Goal: Register for event/course

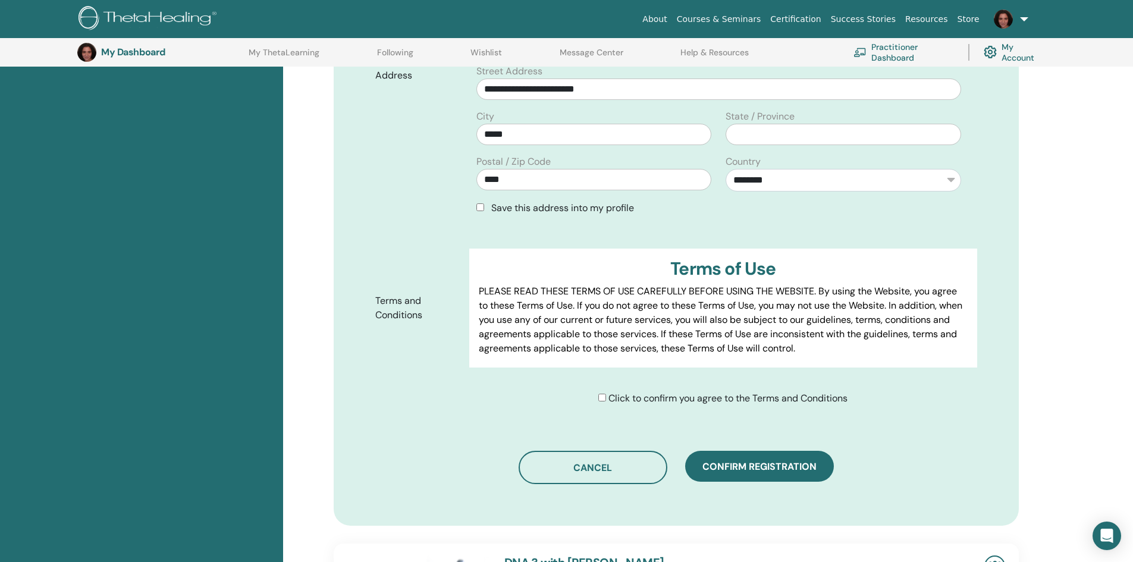
scroll to position [445, 0]
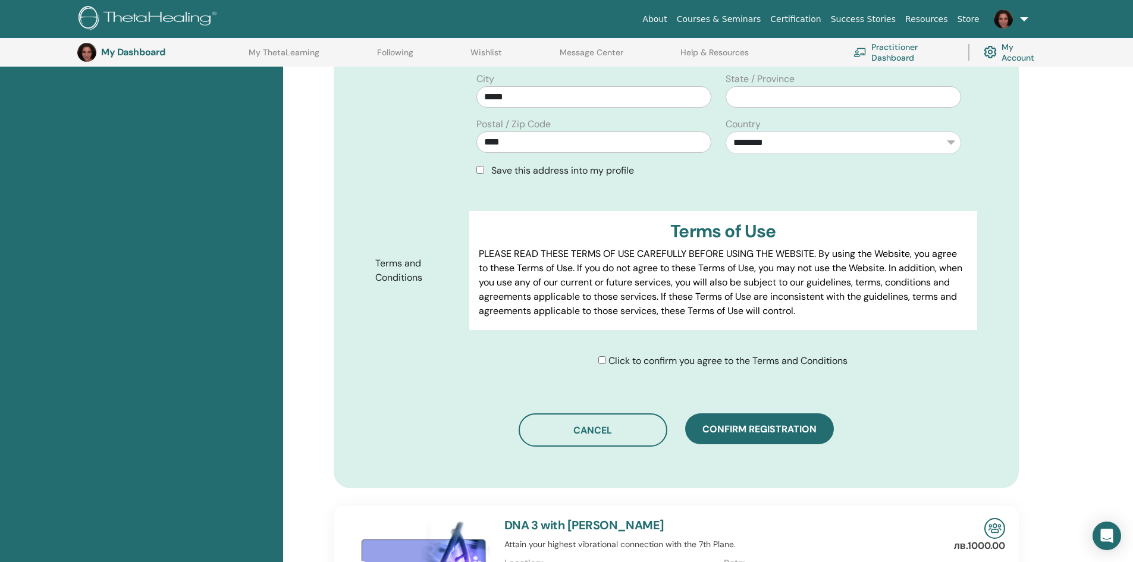
click at [651, 363] on span "Click to confirm you agree to the Terms and Conditions" at bounding box center [728, 361] width 239 height 12
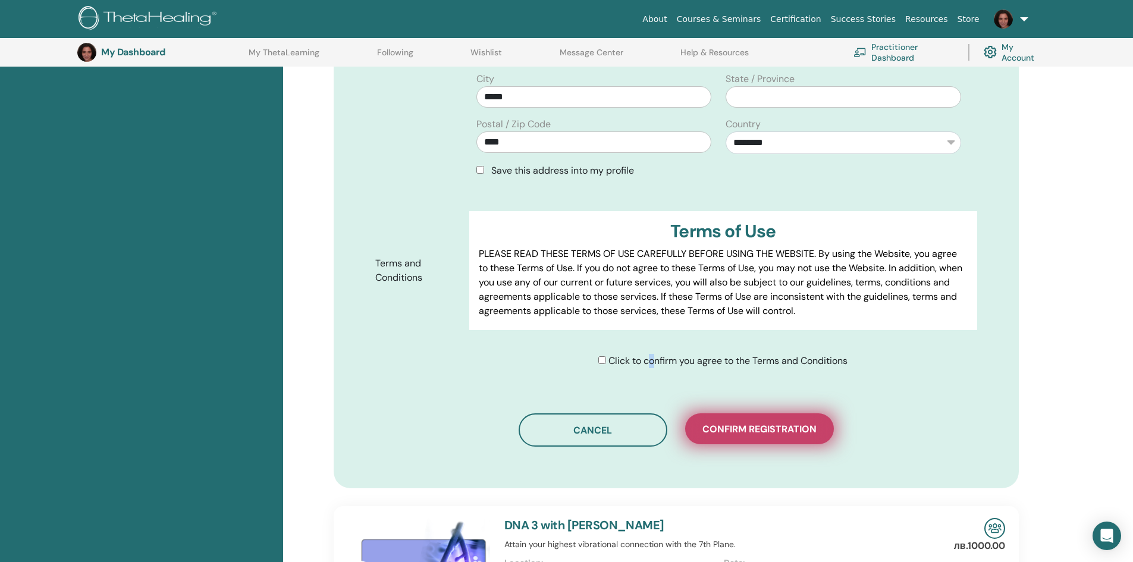
click at [772, 425] on span "Confirm registration" at bounding box center [760, 429] width 114 height 12
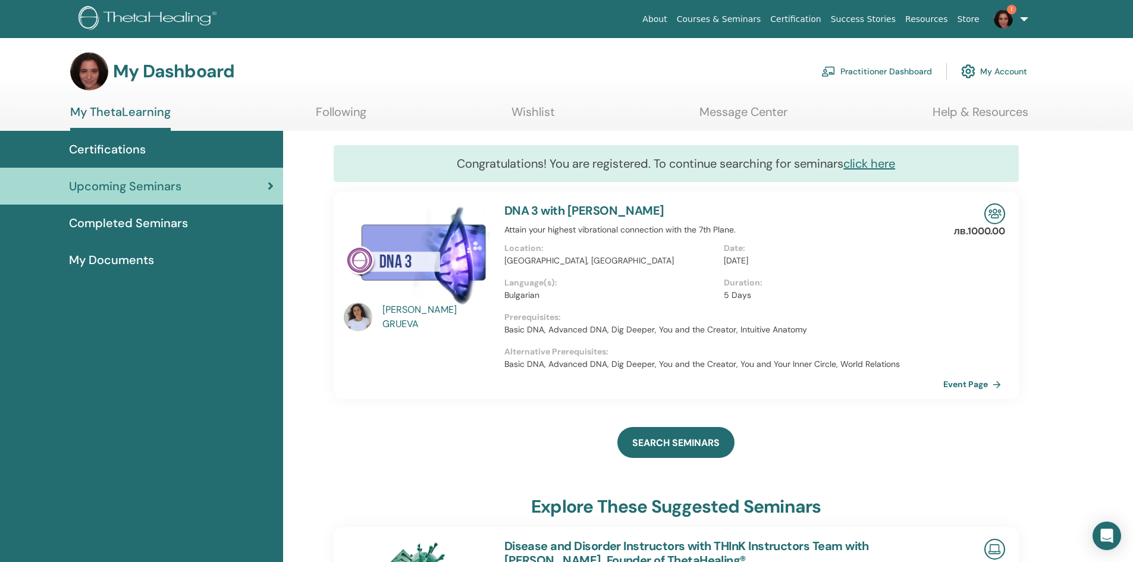
click at [997, 216] on img at bounding box center [995, 213] width 21 height 21
